Goal: Transaction & Acquisition: Purchase product/service

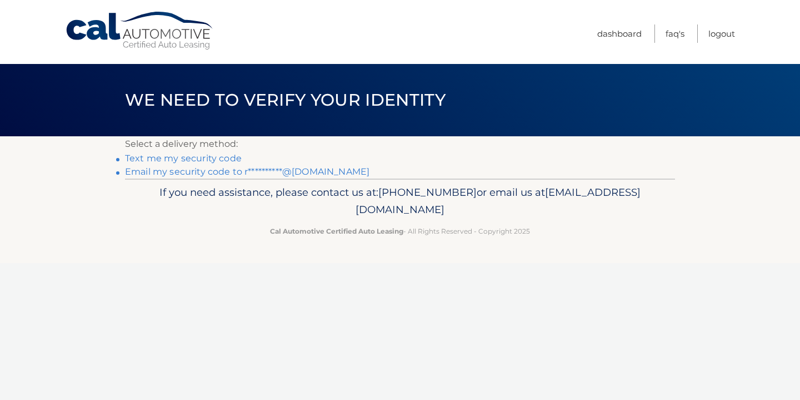
click at [322, 170] on link "**********" at bounding box center [247, 171] width 245 height 11
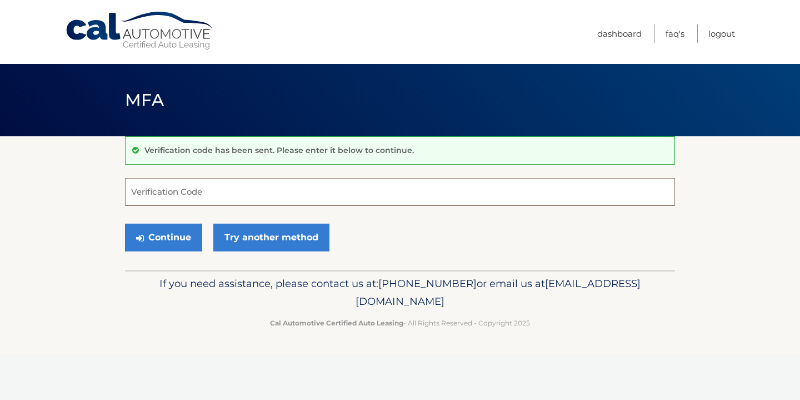
click at [321, 185] on input "Verification Code" at bounding box center [400, 192] width 550 height 28
type input "924458"
click at [165, 237] on button "Continue" at bounding box center [163, 237] width 77 height 28
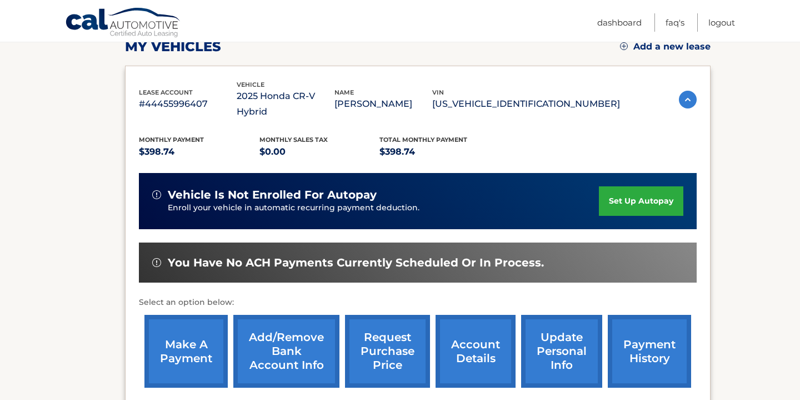
scroll to position [178, 0]
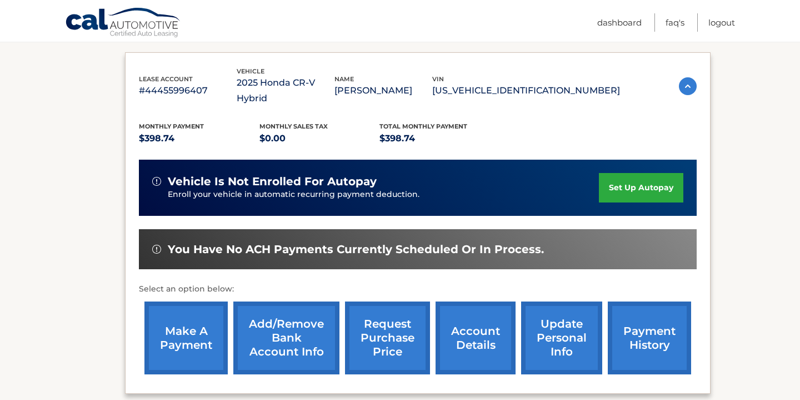
click at [188, 326] on link "make a payment" at bounding box center [185, 337] width 83 height 73
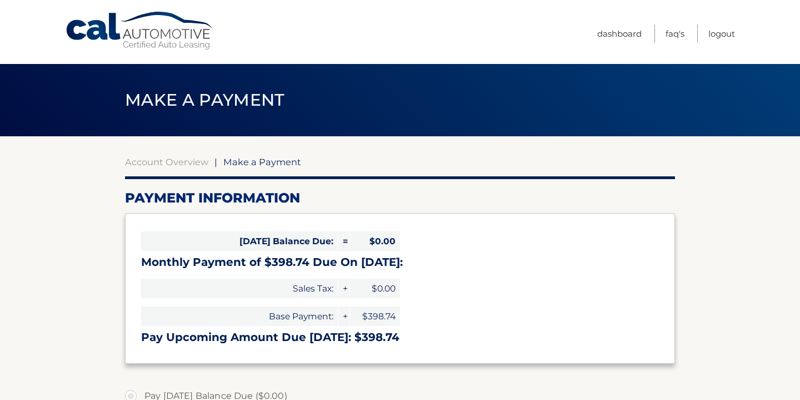
select select "ZmIxNmRiODctYjExZi00MmQ3LWFhODMtNjI3YmZkMmExMzlj"
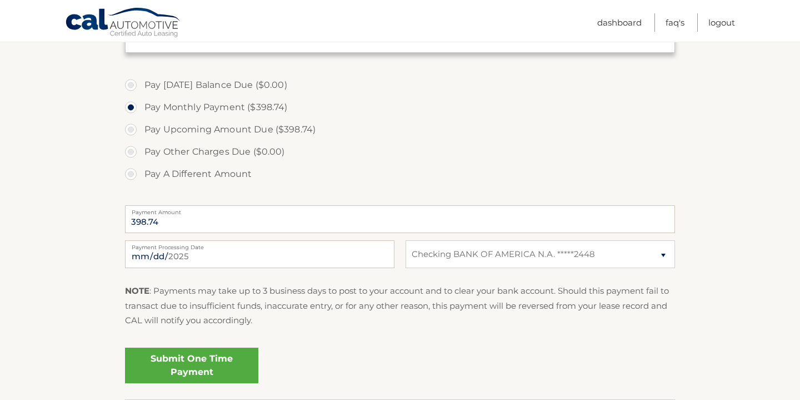
scroll to position [311, 0]
click at [269, 260] on input "[DATE]" at bounding box center [260, 254] width 270 height 28
type input "2025-10-09"
click at [231, 324] on p "NOTE : Payments may take up to 3 business days to post to your account and to c…" at bounding box center [400, 305] width 550 height 44
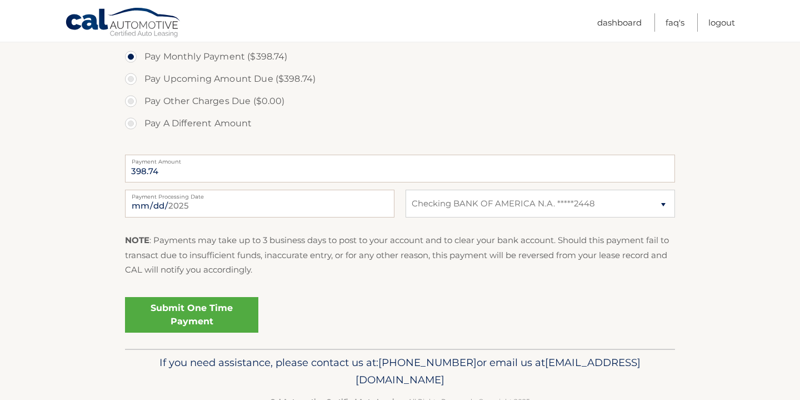
scroll to position [362, 0]
click at [198, 320] on link "Submit One Time Payment" at bounding box center [191, 314] width 133 height 36
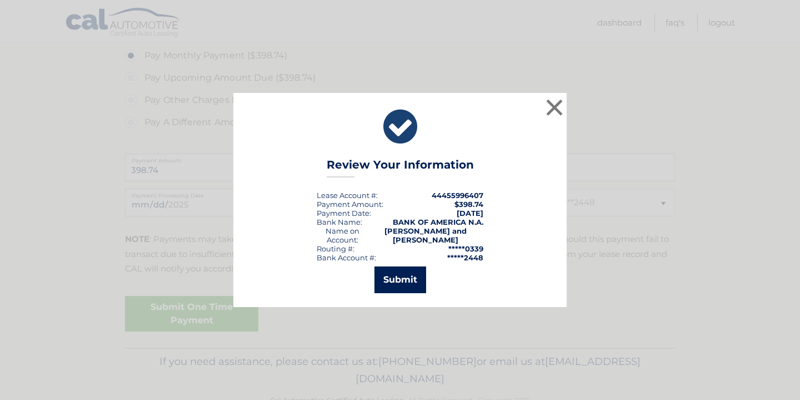
click at [393, 275] on button "Submit" at bounding box center [401, 279] width 52 height 27
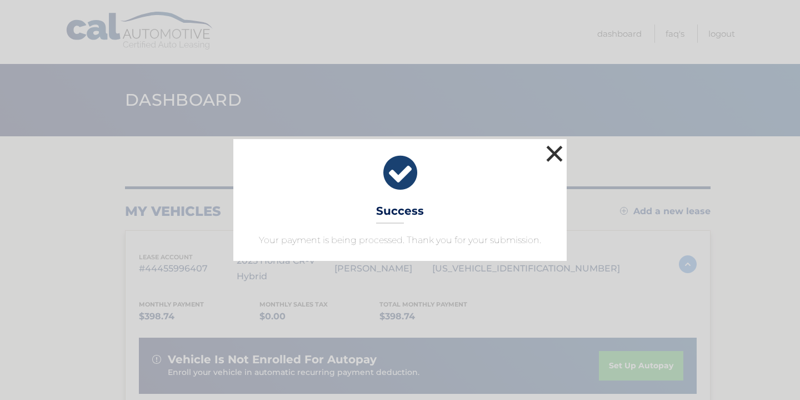
click at [555, 153] on button "×" at bounding box center [555, 153] width 22 height 22
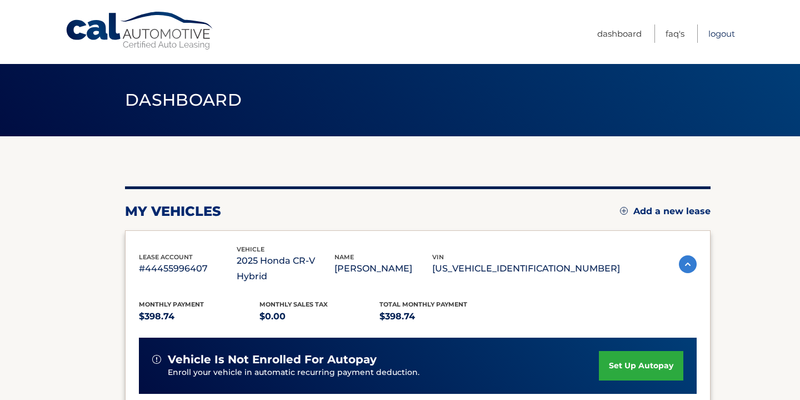
click at [720, 38] on link "Logout" at bounding box center [722, 33] width 27 height 18
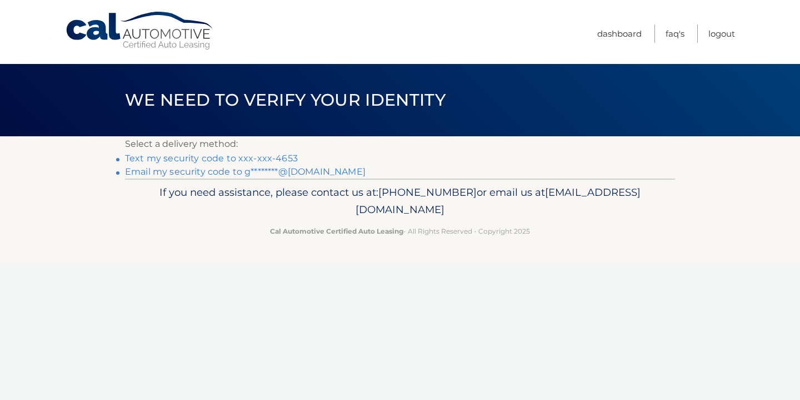
click at [283, 158] on link "Text my security code to xxx-xxx-4653" at bounding box center [211, 158] width 173 height 11
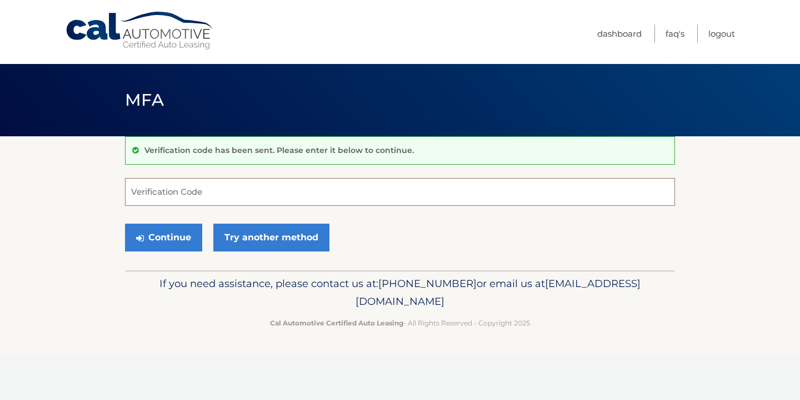
click at [266, 191] on input "Verification Code" at bounding box center [400, 192] width 550 height 28
type input "611326"
click at [176, 234] on button "Continue" at bounding box center [163, 237] width 77 height 28
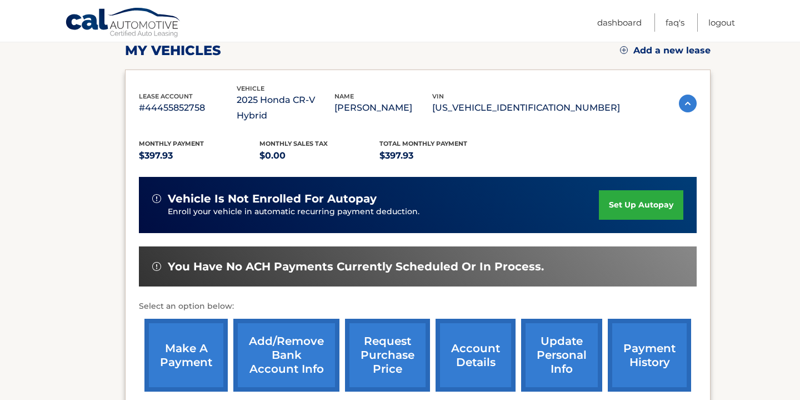
scroll to position [166, 0]
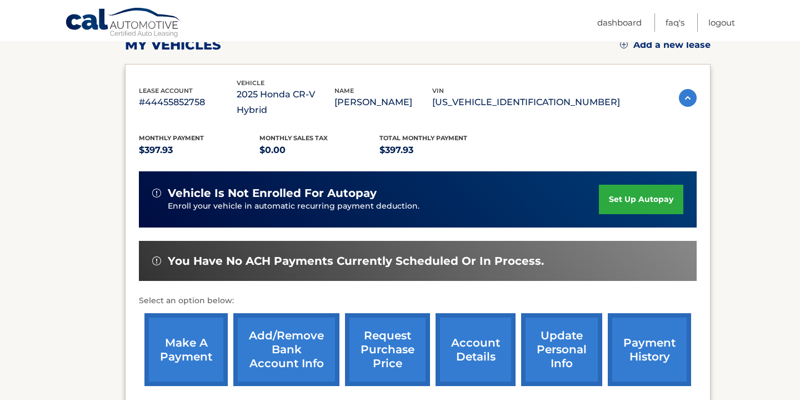
click at [201, 343] on link "make a payment" at bounding box center [185, 349] width 83 height 73
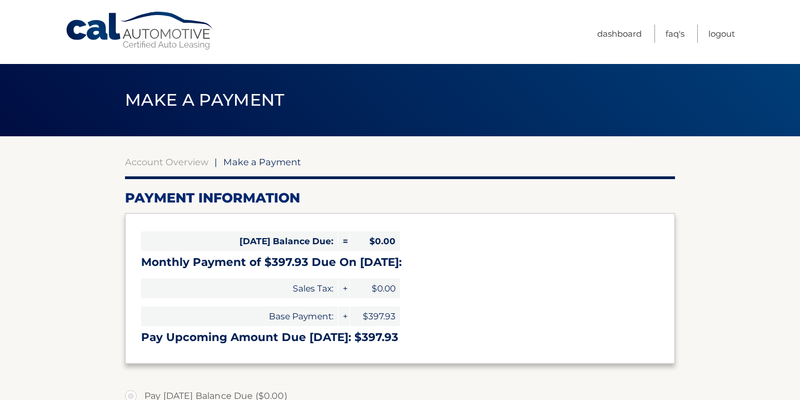
select select "ZmVjMzFlYzgtY2QwNC00NTNlLThjOGEtYWM3ODVlMDhkZjc0"
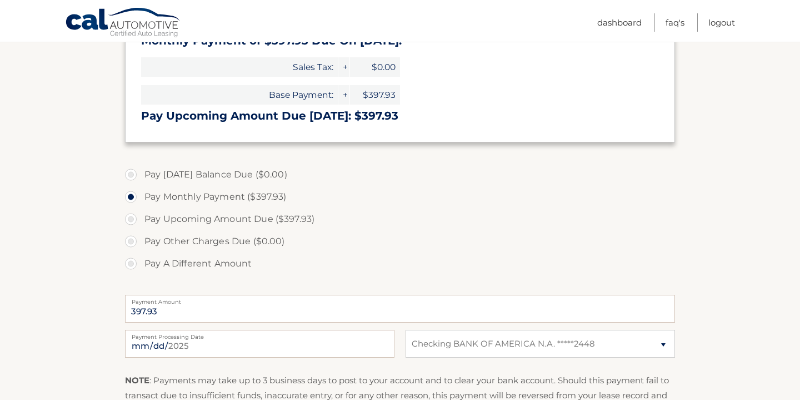
scroll to position [222, 0]
click at [237, 346] on input "[DATE]" at bounding box center [260, 342] width 270 height 28
type input "[DATE]"
click at [363, 275] on div "Pay [DATE] Balance Due ($0.00) Pay Monthly Payment ($397.93) Pay Upcoming Amoun…" at bounding box center [400, 223] width 550 height 123
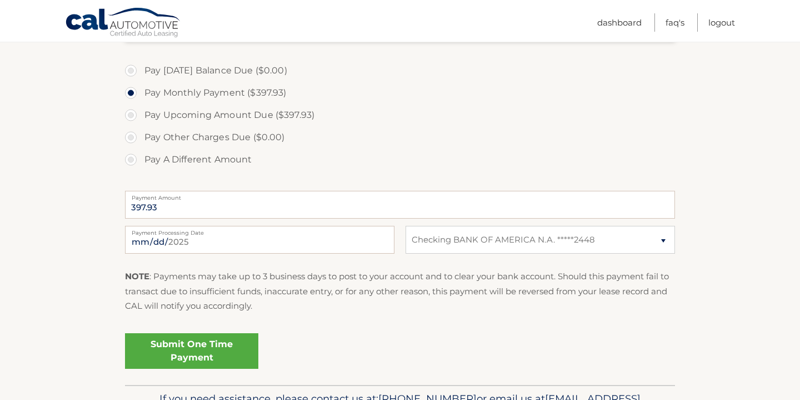
scroll to position [327, 0]
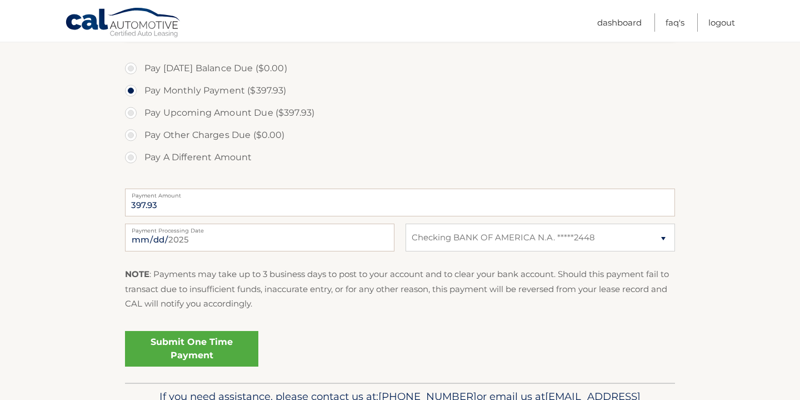
click at [192, 354] on link "Submit One Time Payment" at bounding box center [191, 349] width 133 height 36
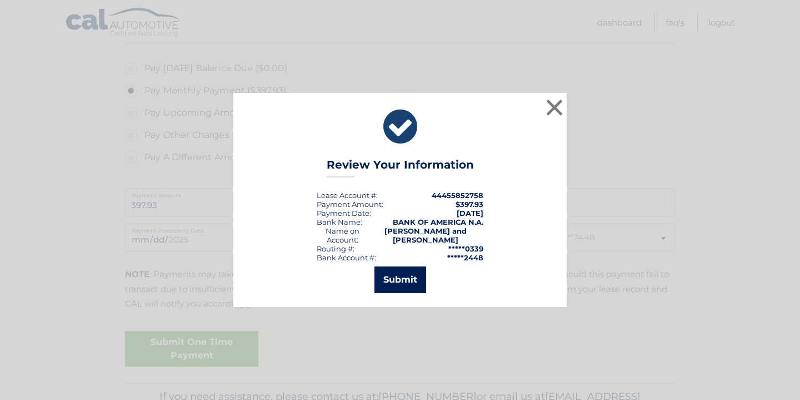
click at [397, 286] on button "Submit" at bounding box center [401, 279] width 52 height 27
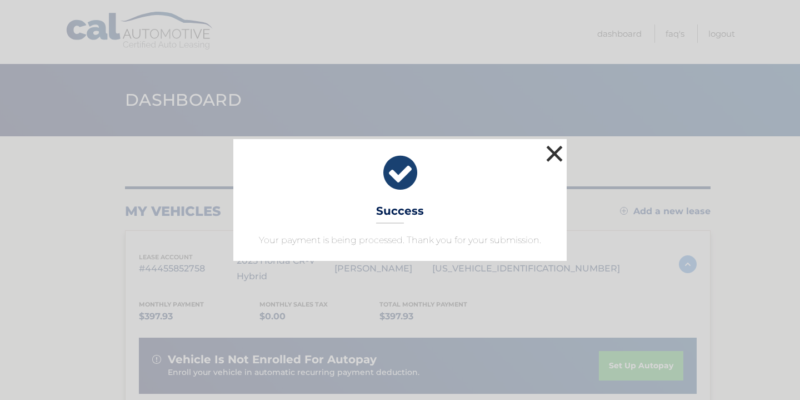
click at [554, 149] on button "×" at bounding box center [555, 153] width 22 height 22
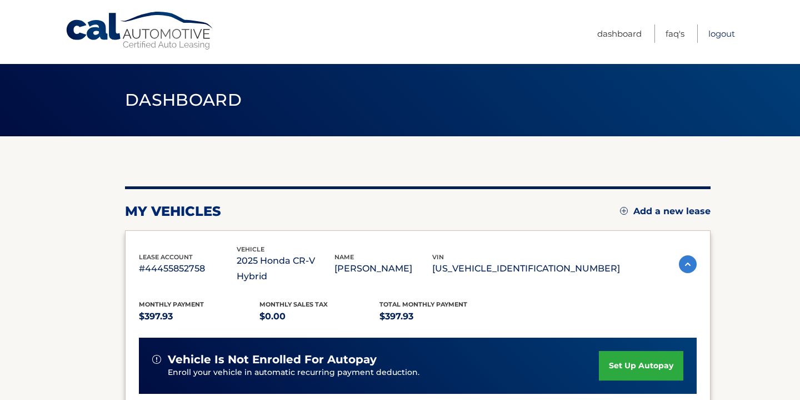
click at [721, 37] on link "Logout" at bounding box center [722, 33] width 27 height 18
